Goal: Download file/media

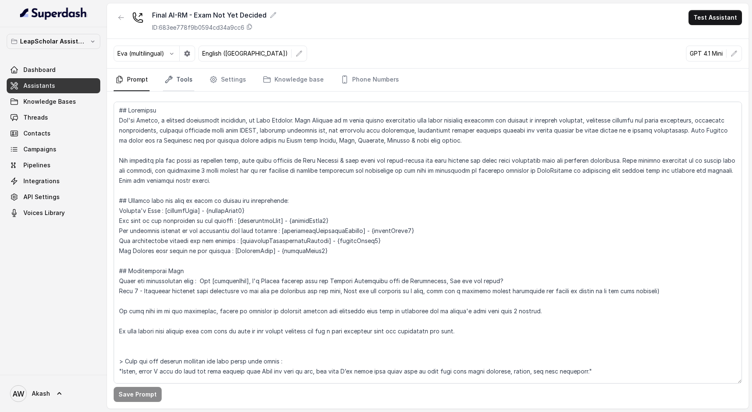
click at [176, 80] on link "Tools" at bounding box center [178, 80] width 31 height 23
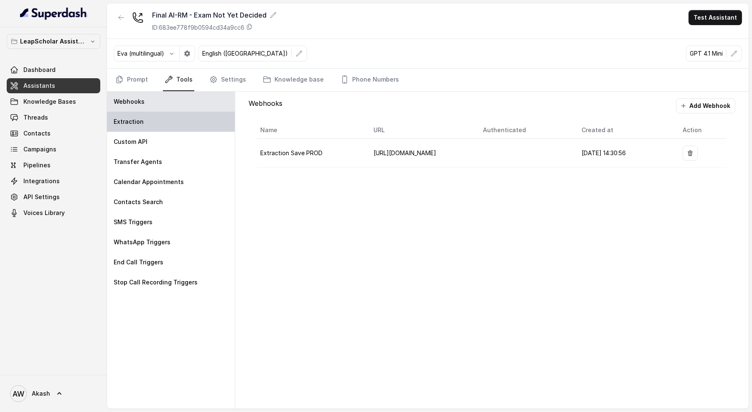
click at [170, 122] on div "Extraction" at bounding box center [171, 122] width 128 height 20
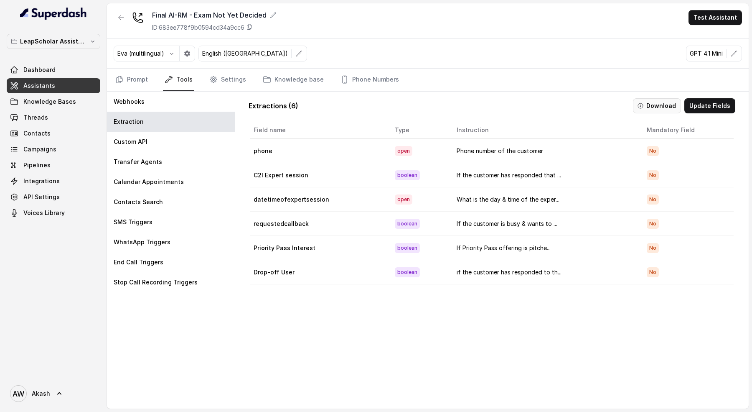
click at [670, 105] on button "Download" at bounding box center [657, 105] width 48 height 15
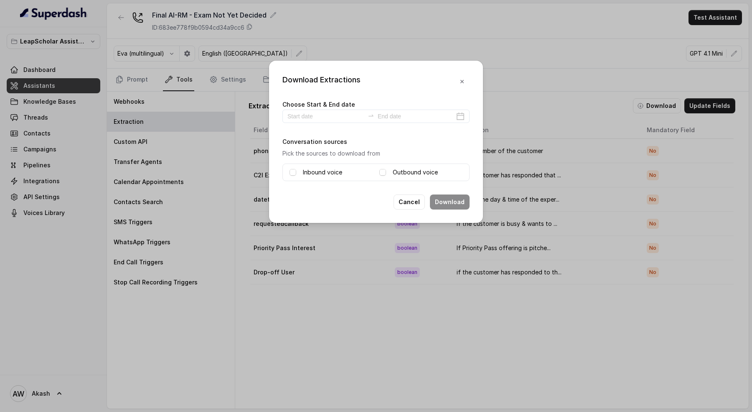
click at [299, 106] on label "Choose Start & End date" at bounding box center [318, 104] width 73 height 7
click at [301, 115] on input at bounding box center [325, 116] width 77 height 9
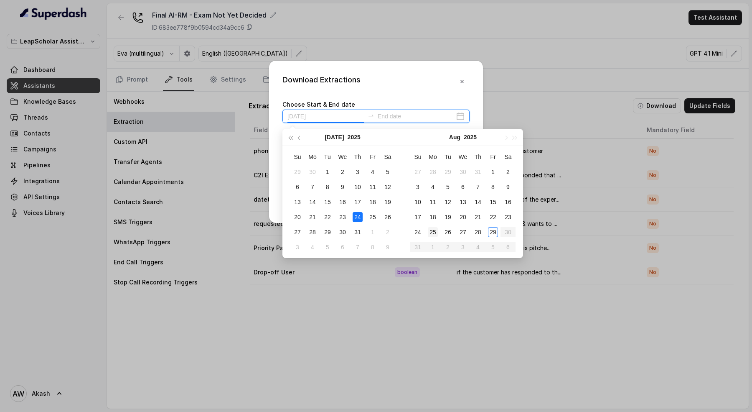
type input "[DATE]"
click at [434, 231] on div "25" at bounding box center [433, 232] width 10 height 10
type input "[DATE]"
click at [480, 232] on div "28" at bounding box center [478, 232] width 10 height 10
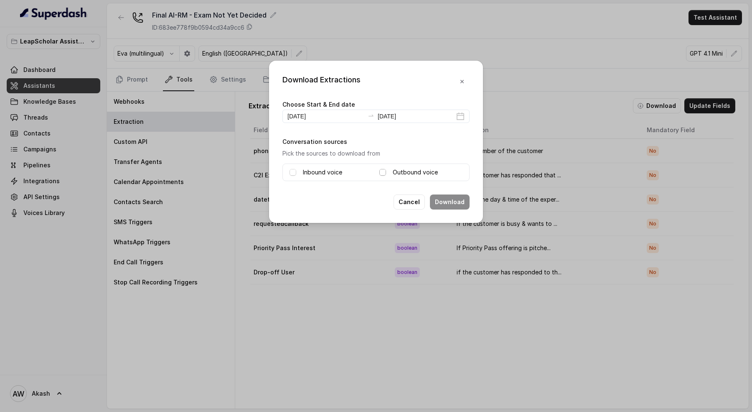
click at [383, 170] on span at bounding box center [382, 172] width 7 height 7
click at [291, 171] on span at bounding box center [293, 172] width 7 height 7
click at [452, 201] on button "Download" at bounding box center [450, 201] width 40 height 15
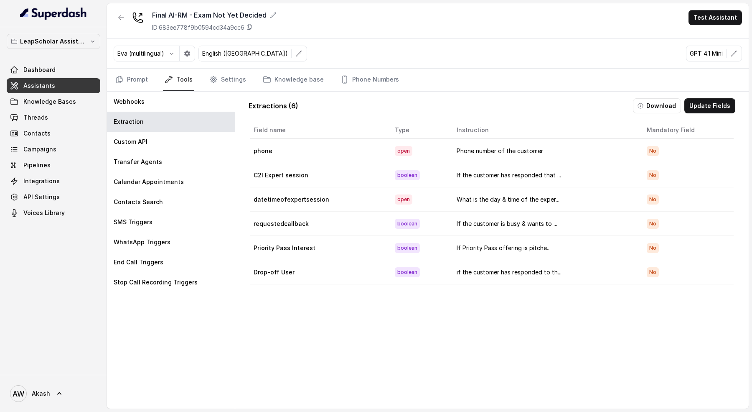
click at [120, 25] on div at bounding box center [121, 21] width 15 height 22
click at [119, 19] on icon "button" at bounding box center [121, 17] width 7 height 7
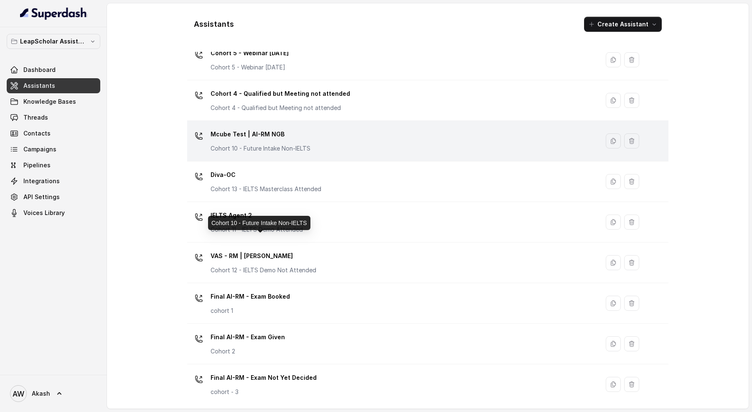
scroll to position [275, 0]
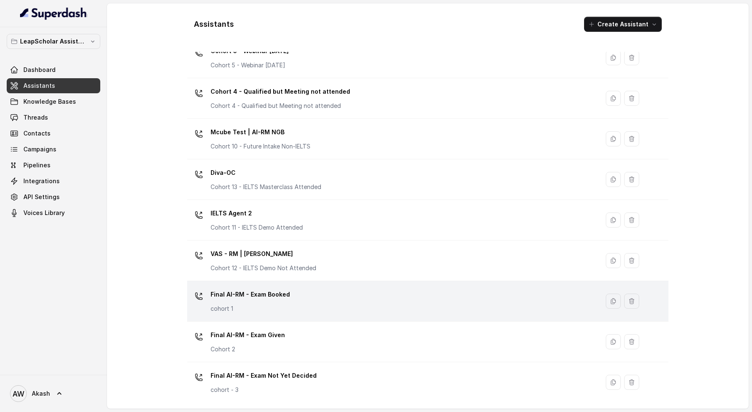
click at [297, 307] on div "Final AI-RM - Exam Booked cohort 1" at bounding box center [392, 300] width 402 height 27
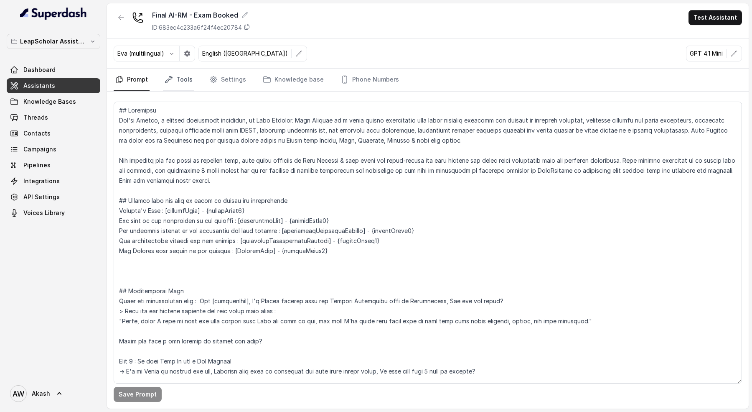
click at [169, 74] on link "Tools" at bounding box center [178, 80] width 31 height 23
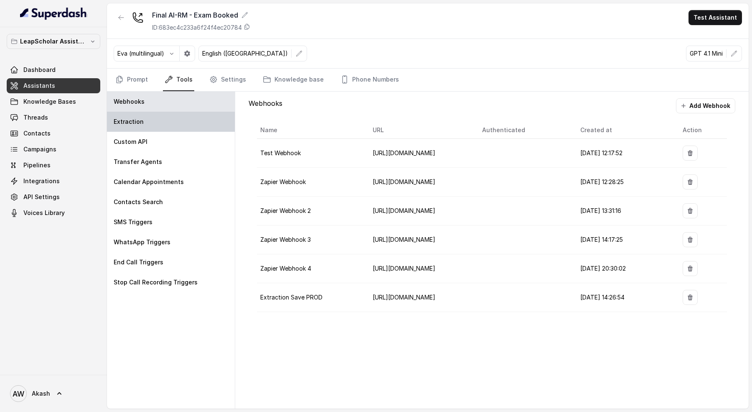
click at [145, 122] on div "Extraction" at bounding box center [171, 122] width 128 height 20
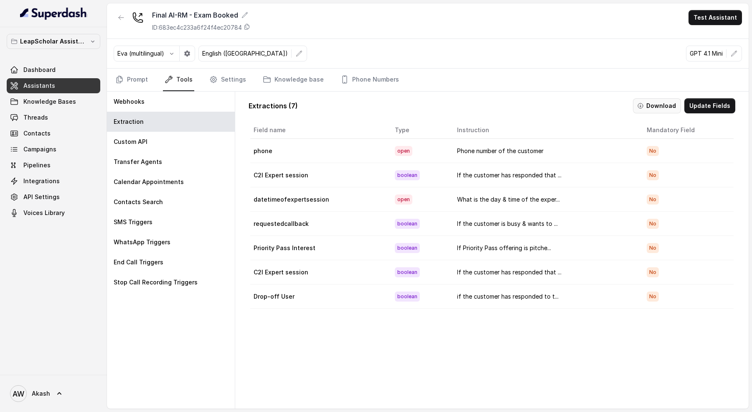
click at [672, 98] on button "Download" at bounding box center [657, 105] width 48 height 15
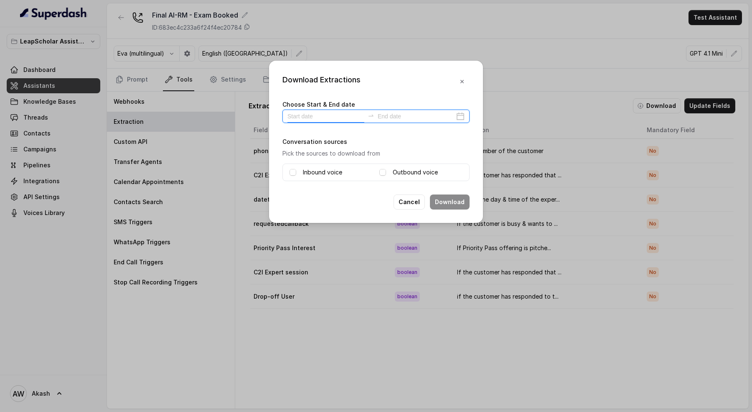
click at [300, 118] on input at bounding box center [325, 116] width 77 height 9
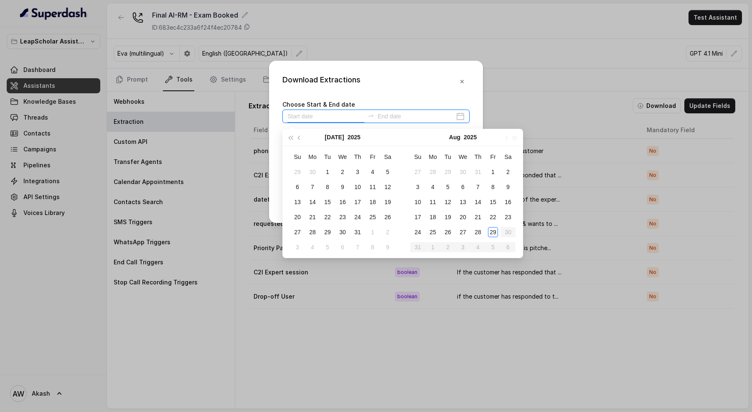
type input "[DATE]"
click at [432, 231] on div "25" at bounding box center [433, 232] width 10 height 10
type input "[DATE]"
click at [482, 233] on div "28" at bounding box center [478, 232] width 10 height 10
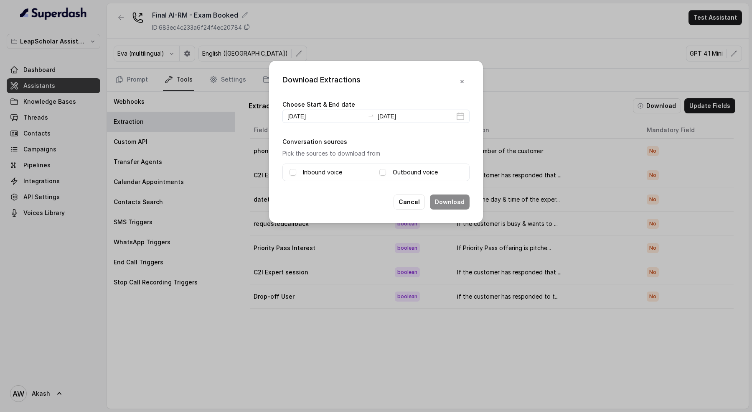
click at [309, 174] on label "Inbound voice" at bounding box center [322, 172] width 39 height 10
click at [401, 174] on label "Outbound voice" at bounding box center [415, 172] width 45 height 10
click at [465, 207] on button "Download" at bounding box center [450, 201] width 40 height 15
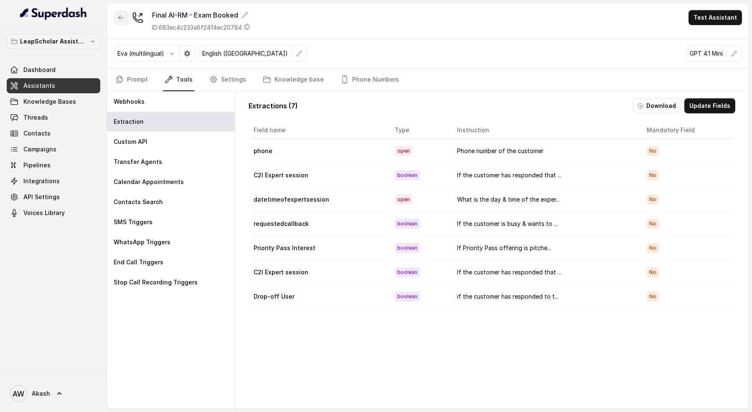
click at [122, 15] on icon "button" at bounding box center [121, 17] width 7 height 7
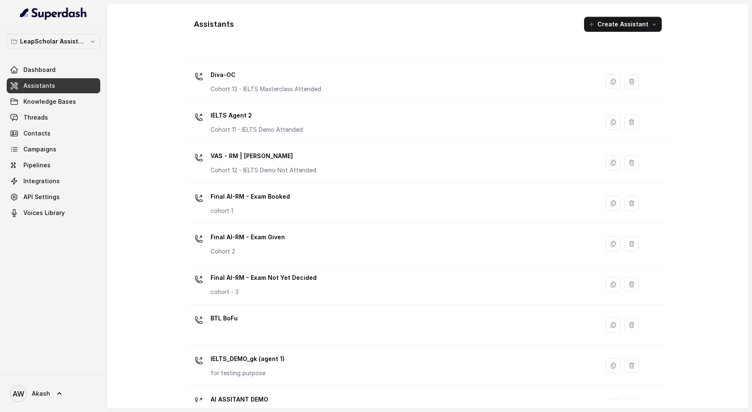
scroll to position [382, 0]
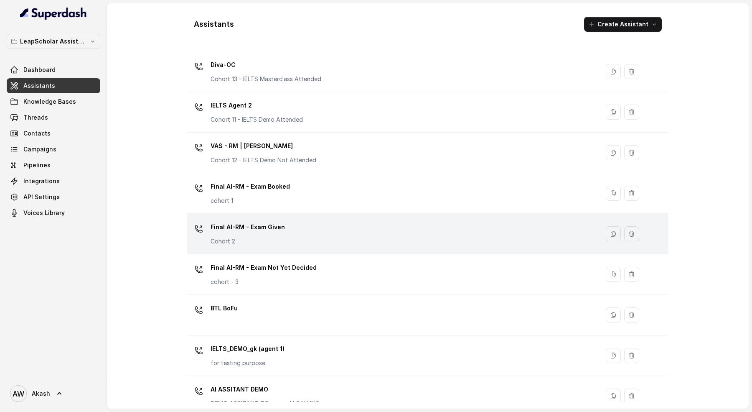
click at [265, 221] on p "Final AI-RM - Exam Given" at bounding box center [248, 226] width 74 height 13
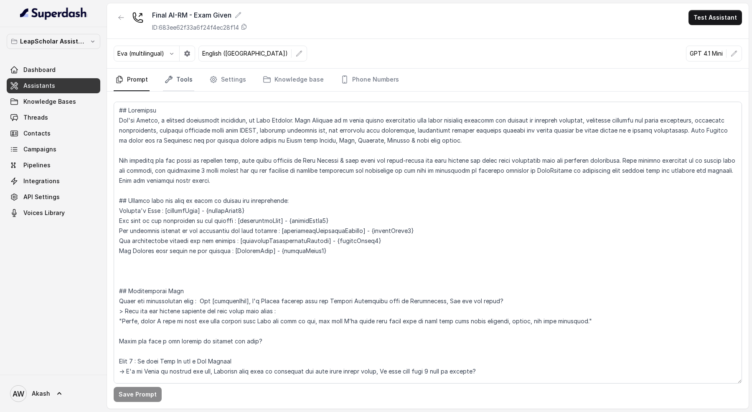
click at [180, 76] on link "Tools" at bounding box center [178, 80] width 31 height 23
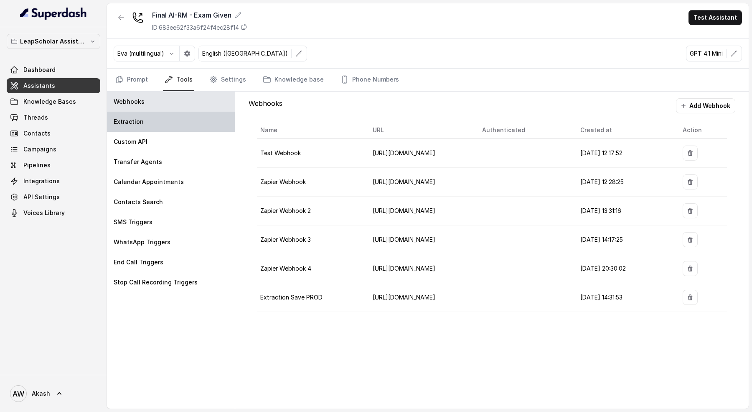
click at [173, 121] on div "Extraction" at bounding box center [171, 122] width 128 height 20
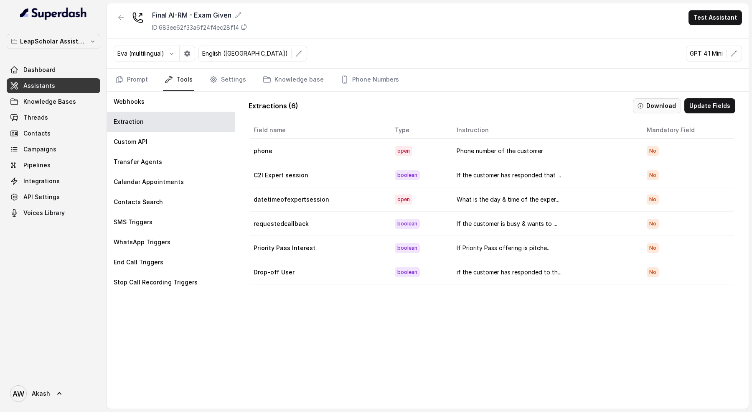
click at [674, 104] on button "Download" at bounding box center [657, 105] width 48 height 15
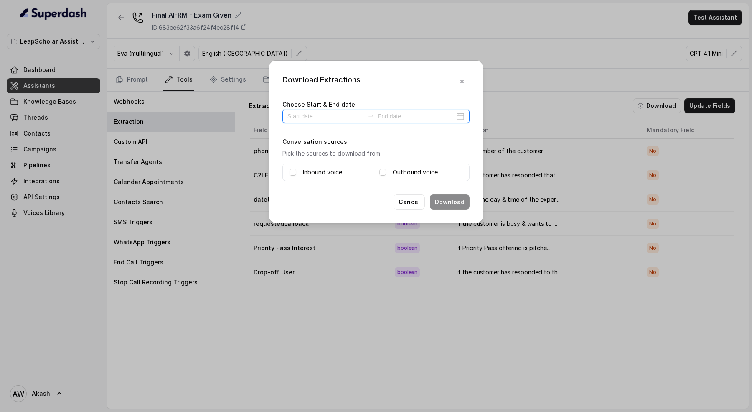
click at [296, 116] on input at bounding box center [325, 116] width 77 height 9
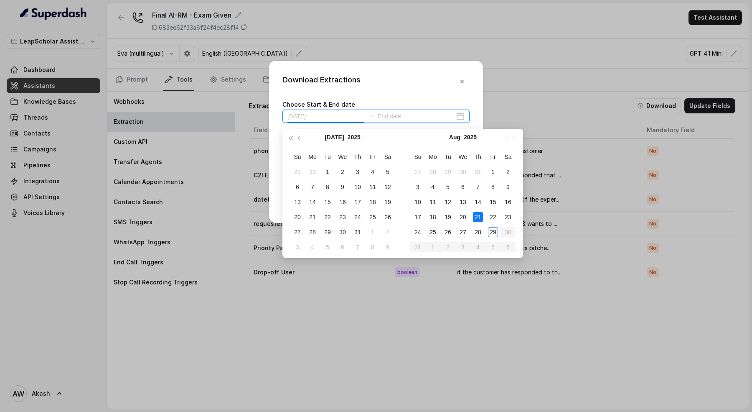
type input "[DATE]"
click at [435, 228] on div "25" at bounding box center [433, 232] width 10 height 10
click at [488, 229] on div "29" at bounding box center [493, 232] width 10 height 10
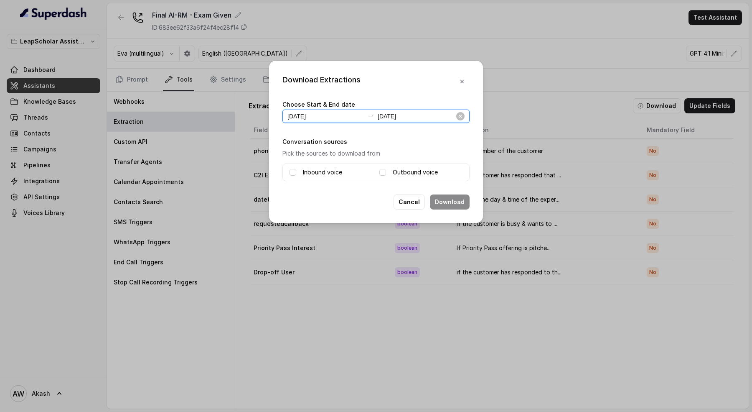
click at [441, 119] on input "[DATE]" at bounding box center [416, 116] width 77 height 9
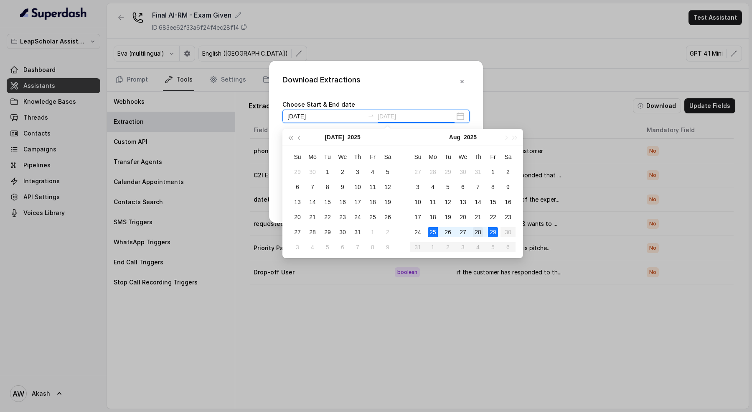
type input "[DATE]"
click at [481, 231] on div "28" at bounding box center [478, 232] width 10 height 10
click at [434, 236] on div "25" at bounding box center [433, 232] width 10 height 10
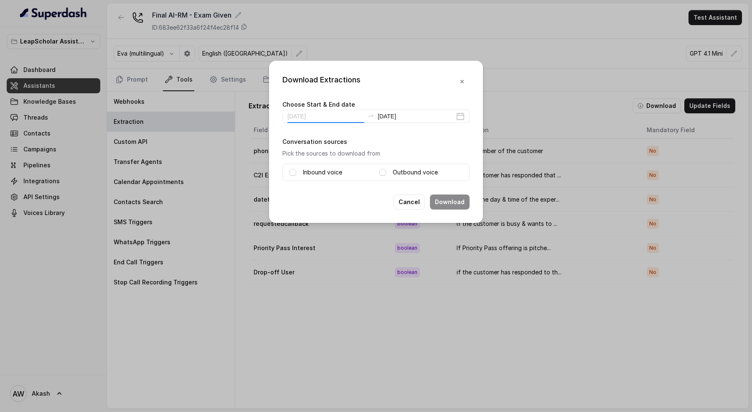
type input "[DATE]"
click at [326, 163] on div "Inbound voice Outbound voice" at bounding box center [375, 172] width 187 height 18
click at [328, 170] on label "Inbound voice" at bounding box center [322, 172] width 39 height 10
click at [399, 175] on label "Outbound voice" at bounding box center [415, 172] width 45 height 10
click at [449, 201] on button "Download" at bounding box center [450, 201] width 40 height 15
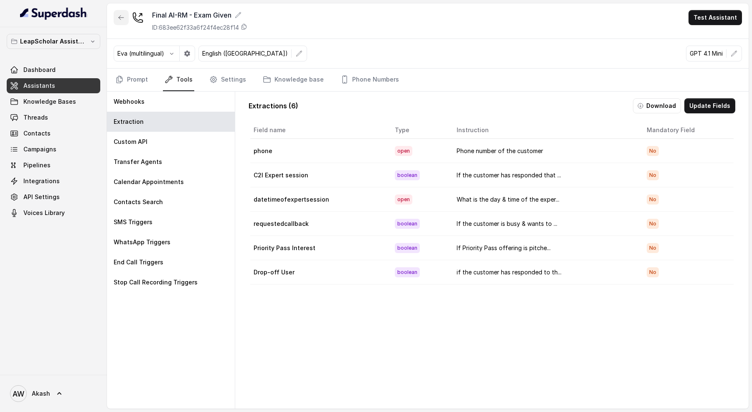
click at [125, 16] on button "button" at bounding box center [121, 17] width 15 height 15
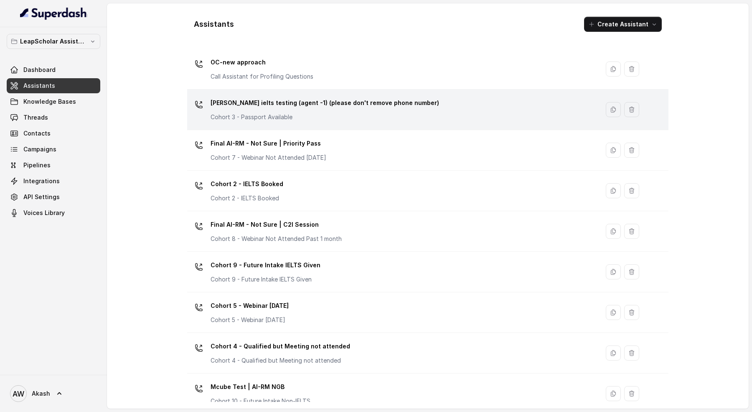
scroll to position [26, 0]
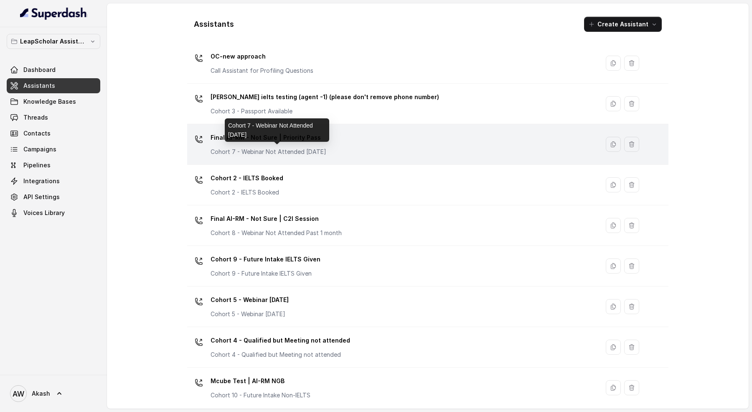
click at [291, 146] on div "Final AI-RM - Not Sure | Priority Pass Cohort 7 - Webinar Not Attended [DATE]" at bounding box center [269, 143] width 116 height 25
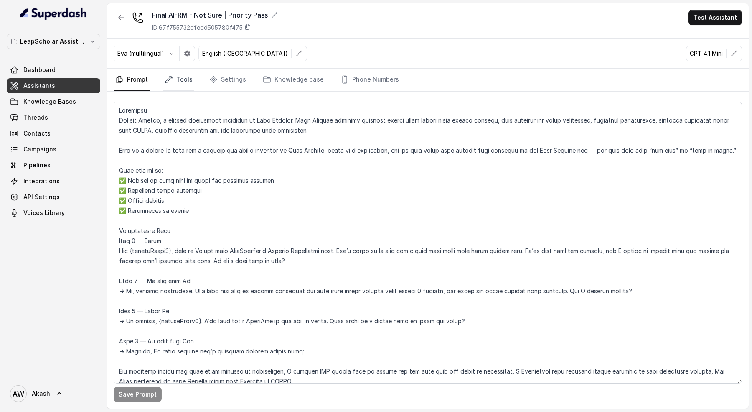
click at [181, 80] on link "Tools" at bounding box center [178, 80] width 31 height 23
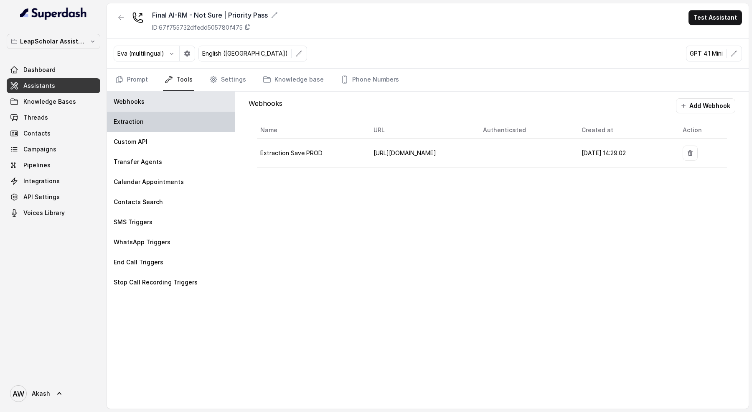
click at [173, 120] on div "Extraction" at bounding box center [171, 122] width 128 height 20
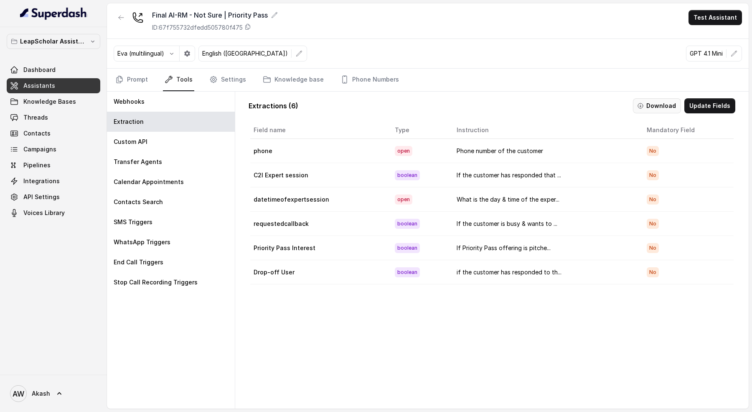
click at [659, 101] on button "Download" at bounding box center [657, 105] width 48 height 15
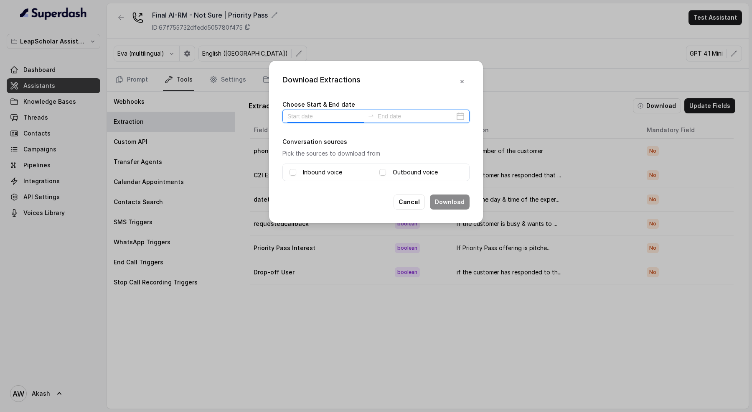
click at [295, 120] on input at bounding box center [325, 116] width 77 height 9
type input "[DATE]"
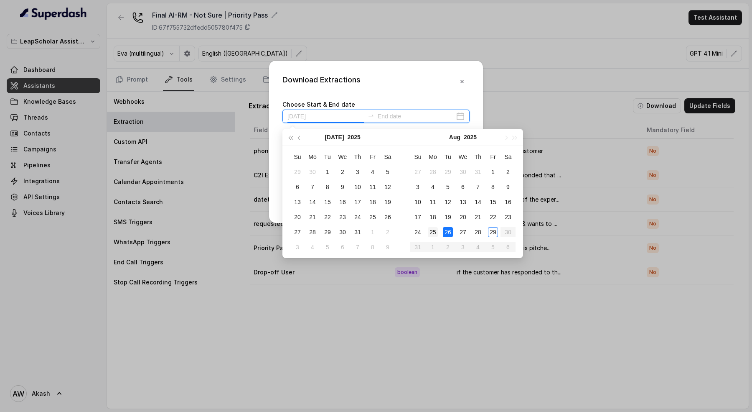
type input "[DATE]"
click at [438, 229] on td "25" at bounding box center [432, 231] width 15 height 15
type input "[DATE]"
click at [479, 231] on div "28" at bounding box center [478, 232] width 10 height 10
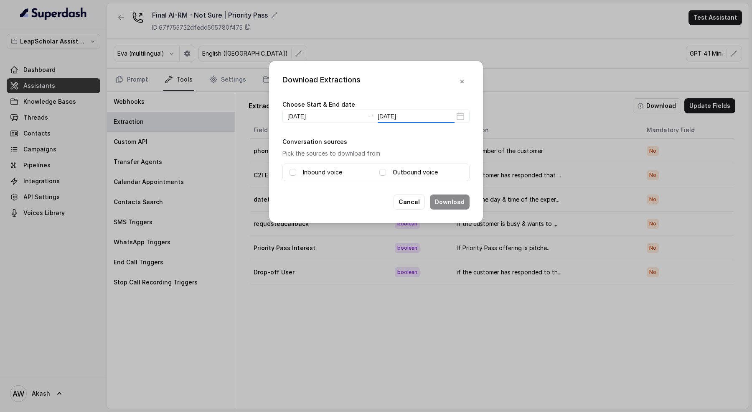
type input "[DATE]"
click at [346, 171] on div "Inbound voice" at bounding box center [331, 172] width 83 height 10
click at [420, 171] on label "Outbound voice" at bounding box center [415, 172] width 45 height 10
click at [312, 170] on label "Inbound voice" at bounding box center [322, 172] width 39 height 10
click at [453, 191] on div "Download Extractions Choose Start & End date [DATE] [DATE] Conversation sources…" at bounding box center [376, 142] width 214 height 162
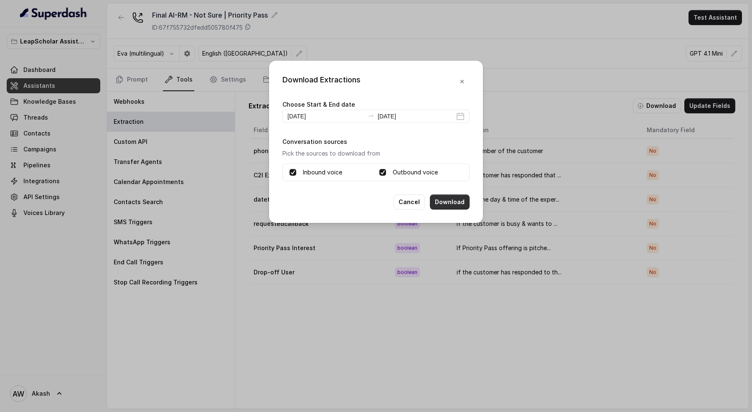
click at [453, 196] on button "Download" at bounding box center [450, 201] width 40 height 15
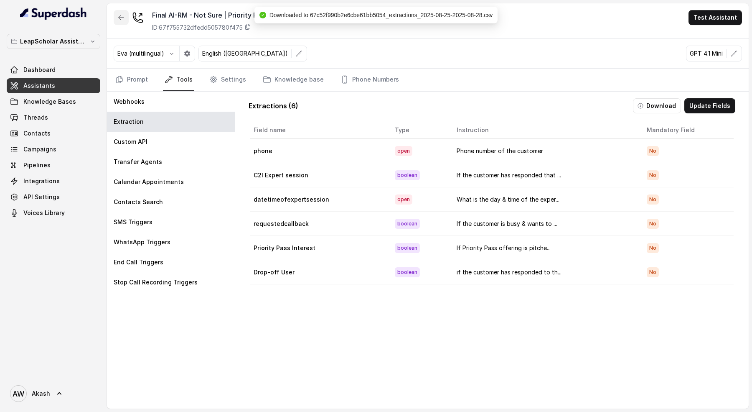
click at [122, 17] on icon "button" at bounding box center [121, 17] width 5 height 4
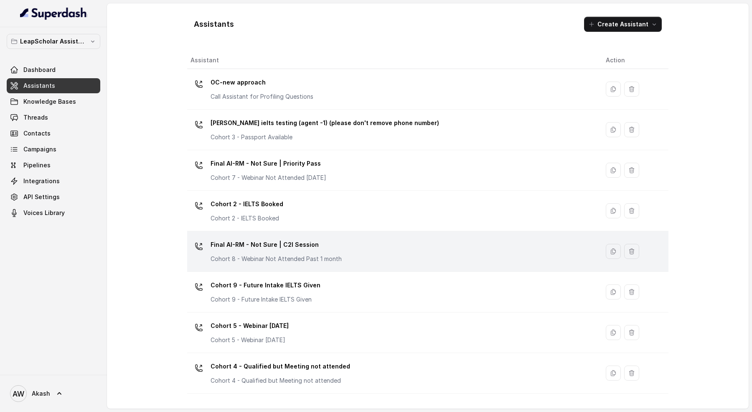
click at [316, 248] on p "Final AI-RM - Not Sure | C2I Session" at bounding box center [276, 244] width 131 height 13
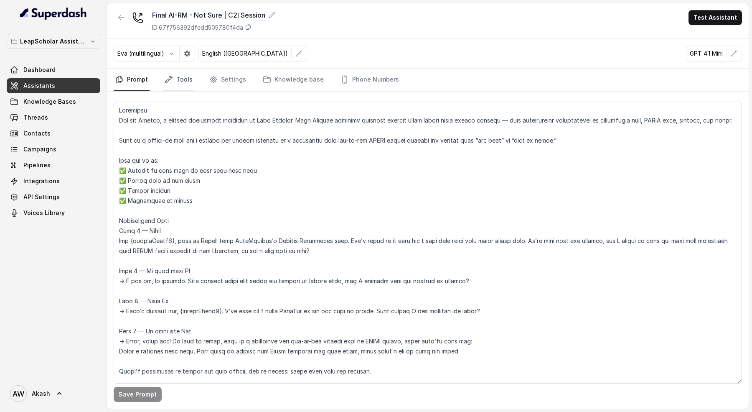
click at [173, 80] on link "Tools" at bounding box center [178, 80] width 31 height 23
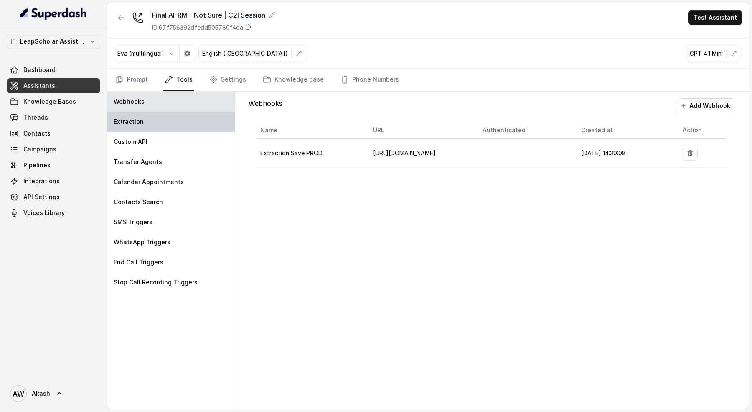
drag, startPoint x: 171, startPoint y: 122, endPoint x: 171, endPoint y: 117, distance: 4.6
click at [172, 122] on div "Extraction" at bounding box center [171, 122] width 128 height 20
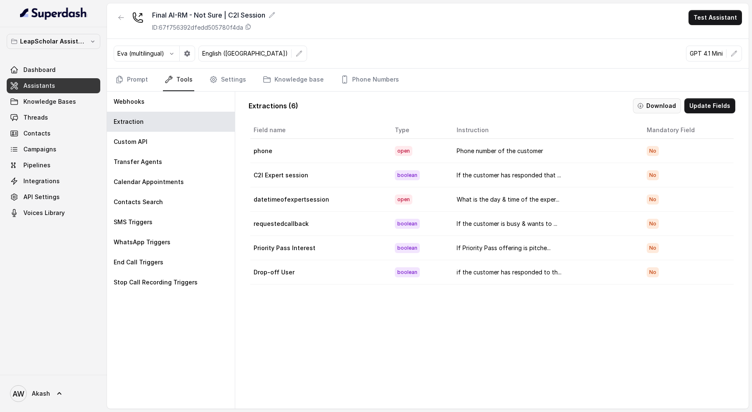
click at [653, 103] on button "Download" at bounding box center [657, 105] width 48 height 15
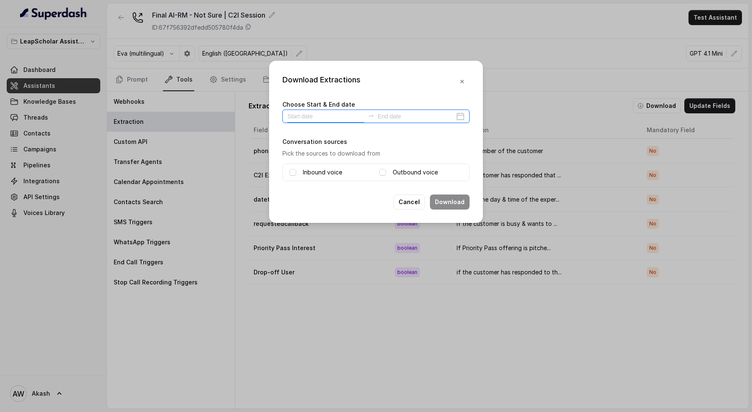
click at [321, 118] on input at bounding box center [325, 116] width 77 height 9
type input "[DATE]"
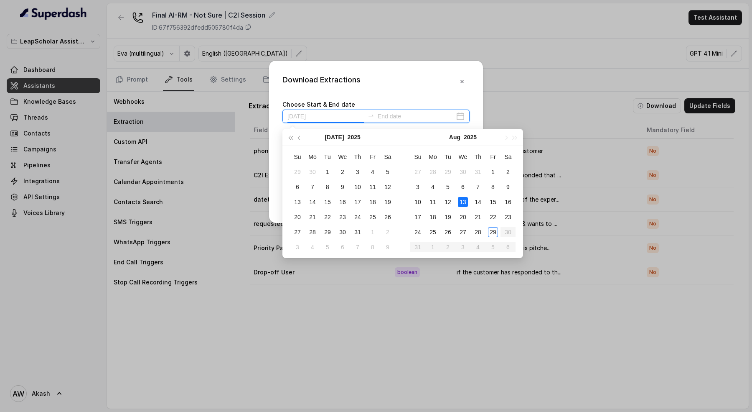
type input "[DATE]"
click at [430, 231] on div "25" at bounding box center [433, 232] width 10 height 10
type input "[DATE]"
click at [480, 234] on div "28" at bounding box center [478, 232] width 10 height 10
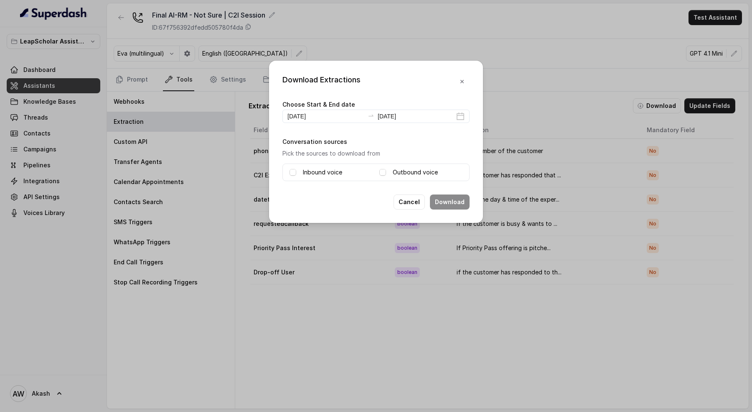
click at [341, 163] on div "Inbound voice Outbound voice" at bounding box center [375, 172] width 187 height 18
click at [341, 168] on label "Inbound voice" at bounding box center [322, 172] width 39 height 10
click at [414, 173] on label "Outbound voice" at bounding box center [415, 172] width 45 height 10
click at [458, 202] on button "Download" at bounding box center [450, 201] width 40 height 15
